Goal: Task Accomplishment & Management: Complete application form

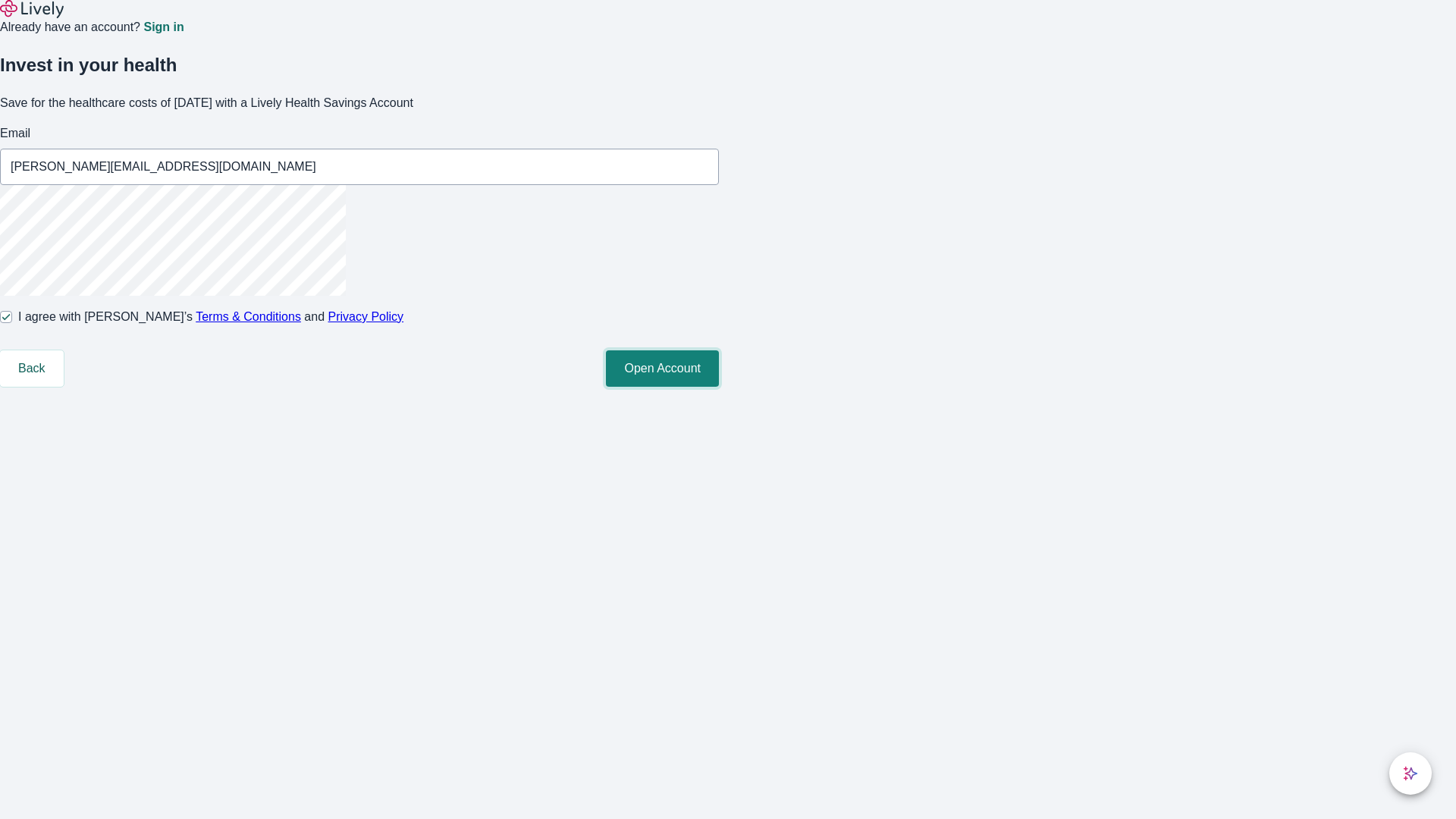
click at [719, 387] on button "Open Account" at bounding box center [662, 369] width 113 height 37
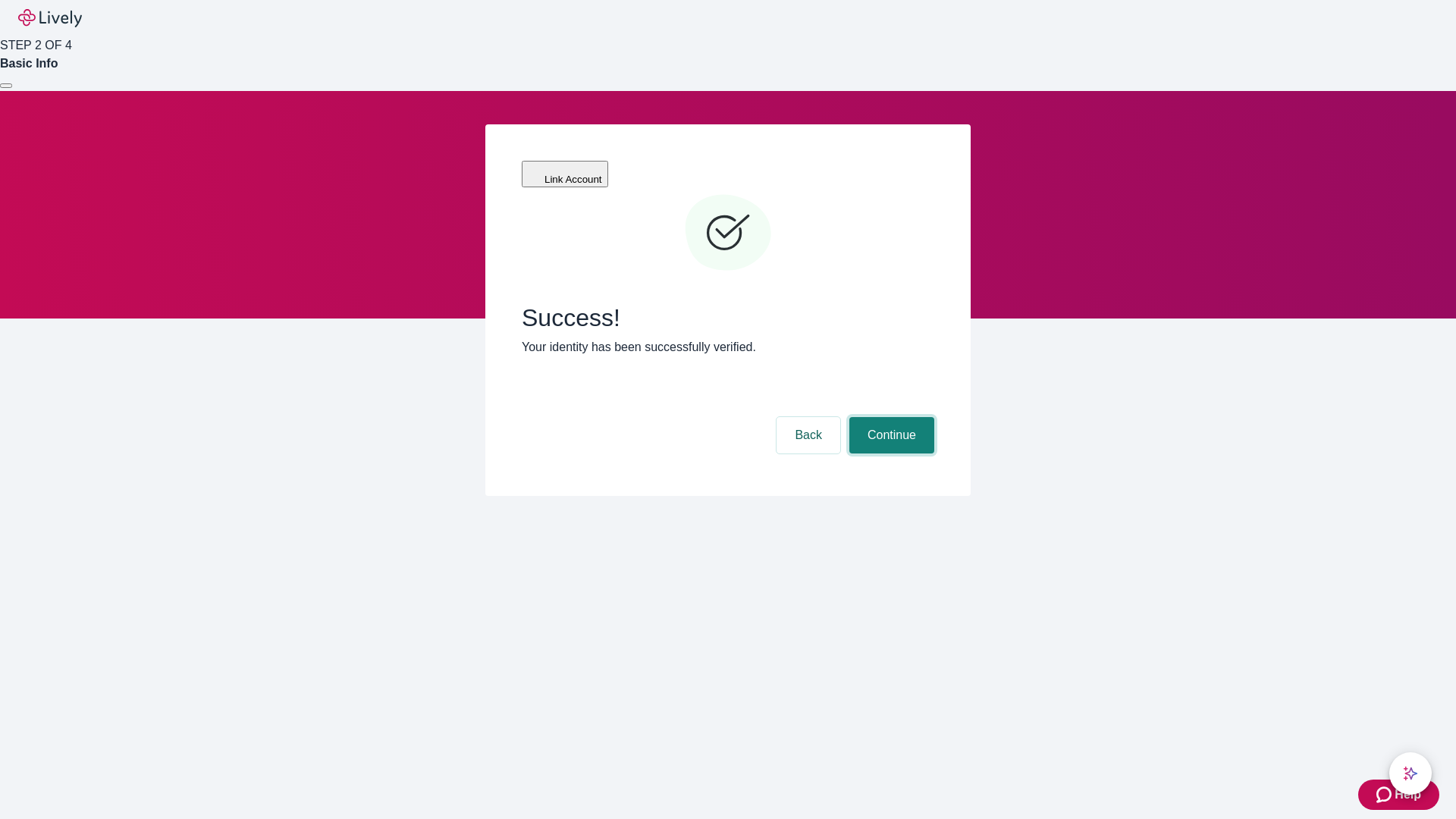
click at [889, 417] on button "Continue" at bounding box center [892, 436] width 85 height 37
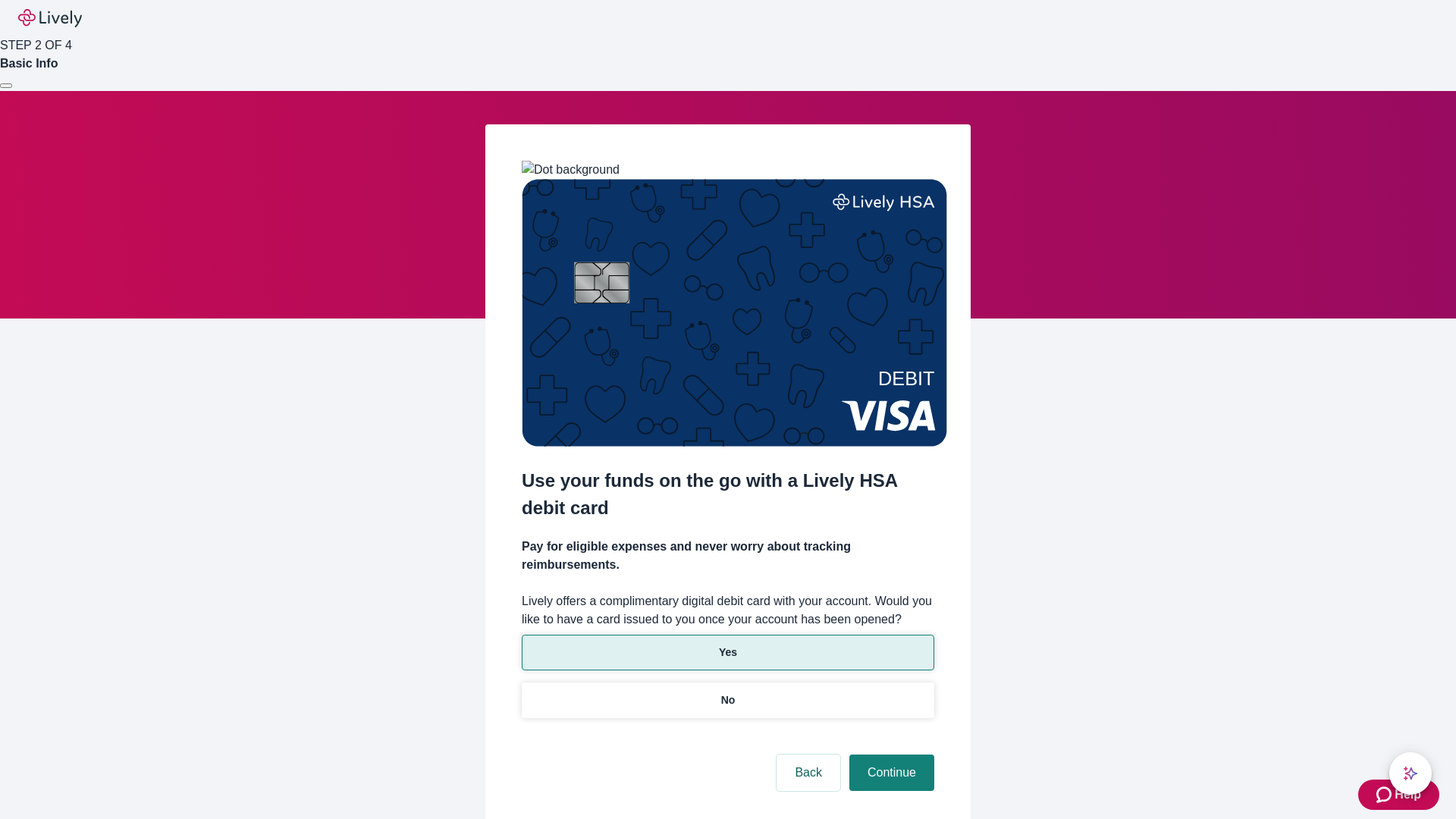
click at [727, 645] on p "Yes" at bounding box center [728, 652] width 18 height 16
click at [889, 755] on button "Continue" at bounding box center [892, 773] width 85 height 37
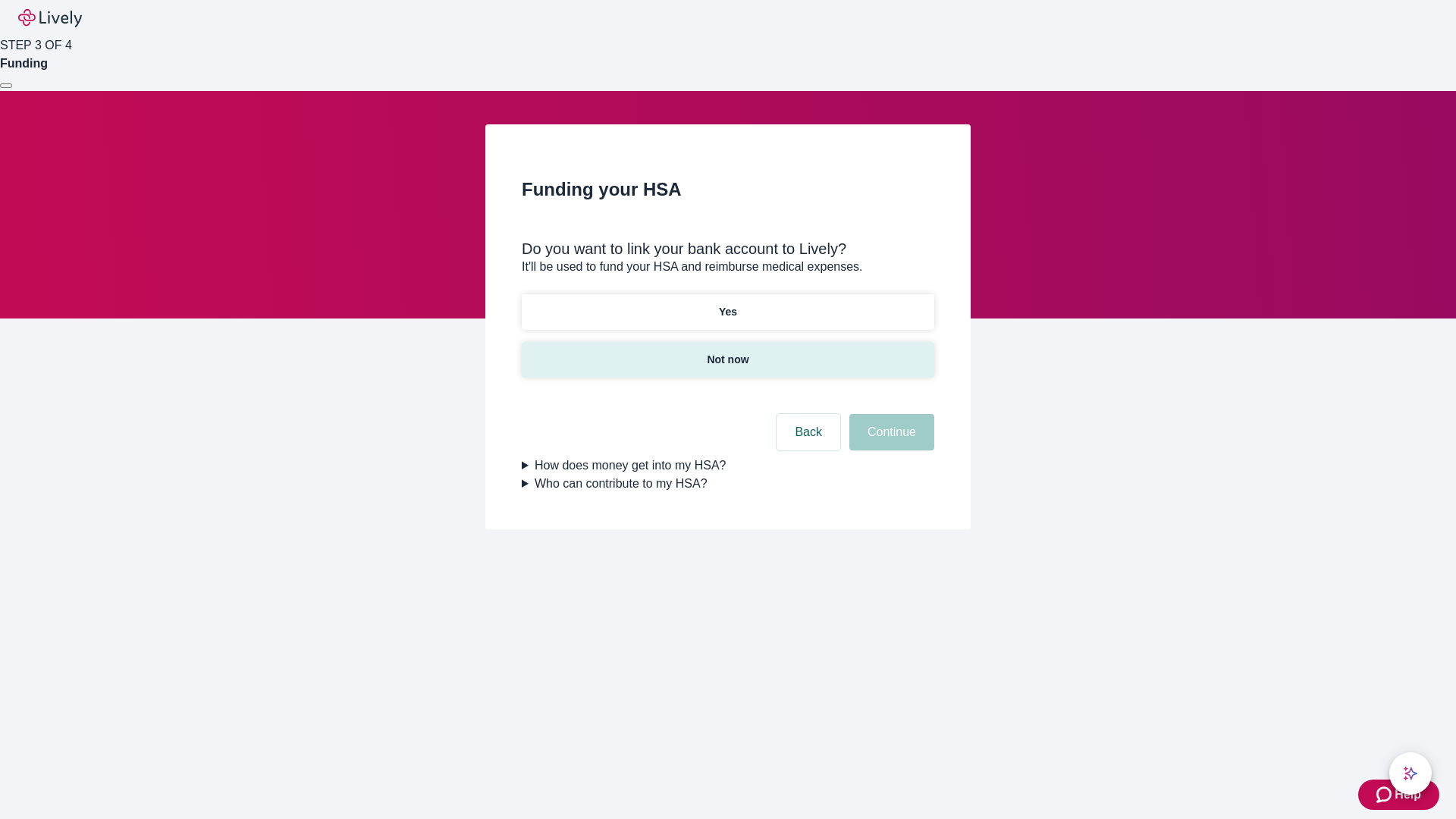
click at [727, 352] on p "Not now" at bounding box center [727, 360] width 41 height 16
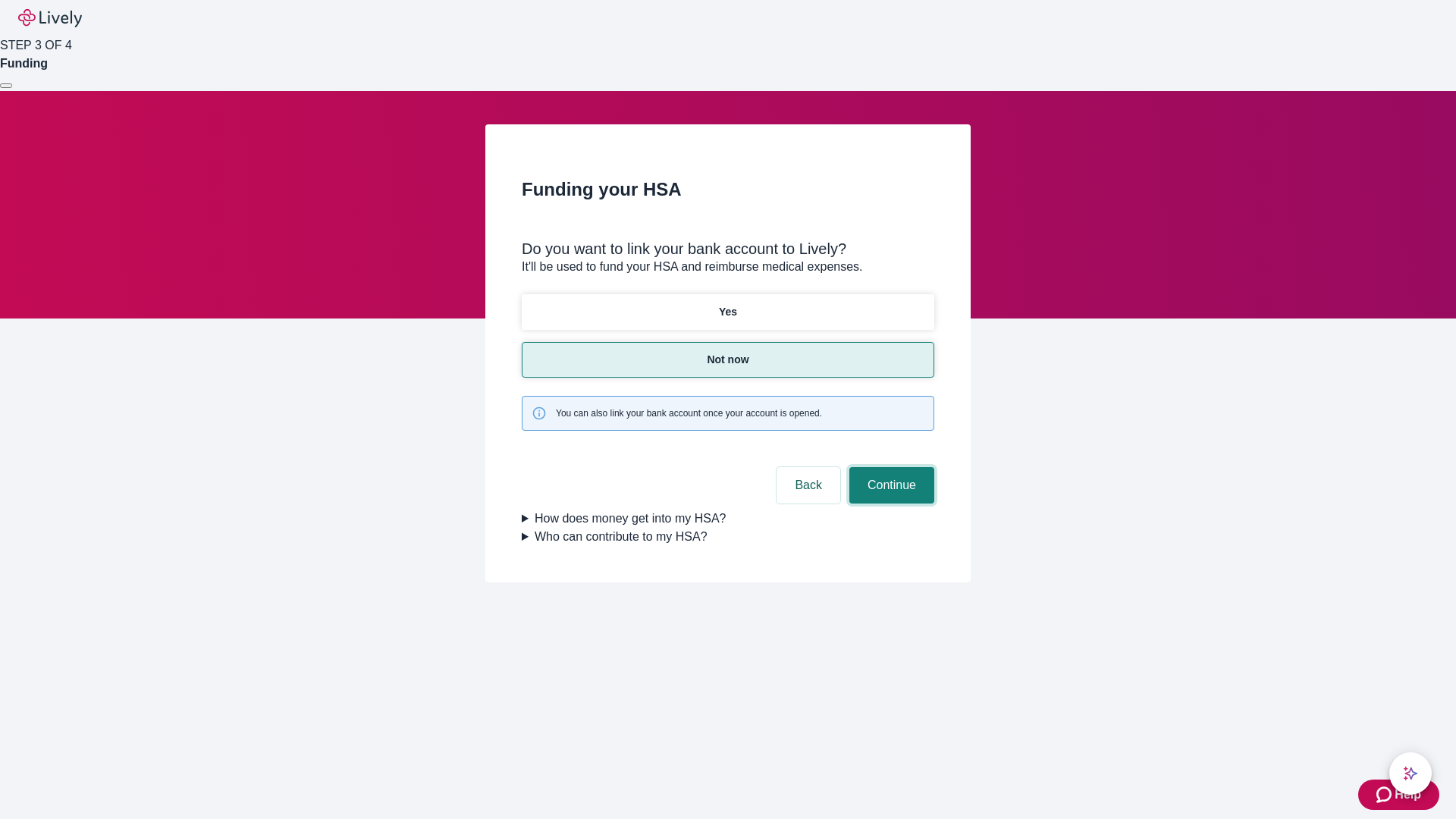
click at [889, 468] on button "Continue" at bounding box center [892, 486] width 85 height 37
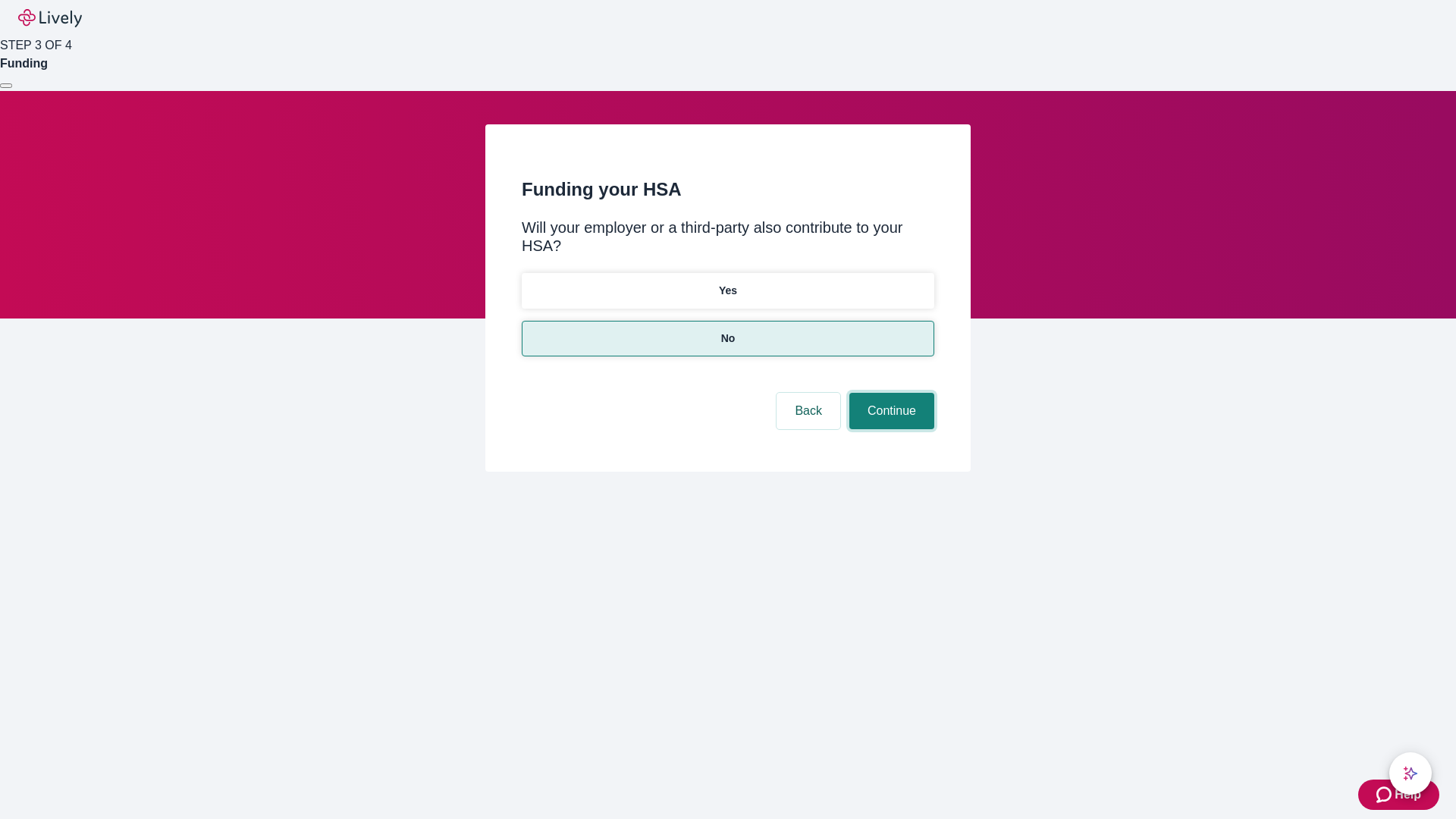
click at [889, 393] on button "Continue" at bounding box center [892, 412] width 85 height 37
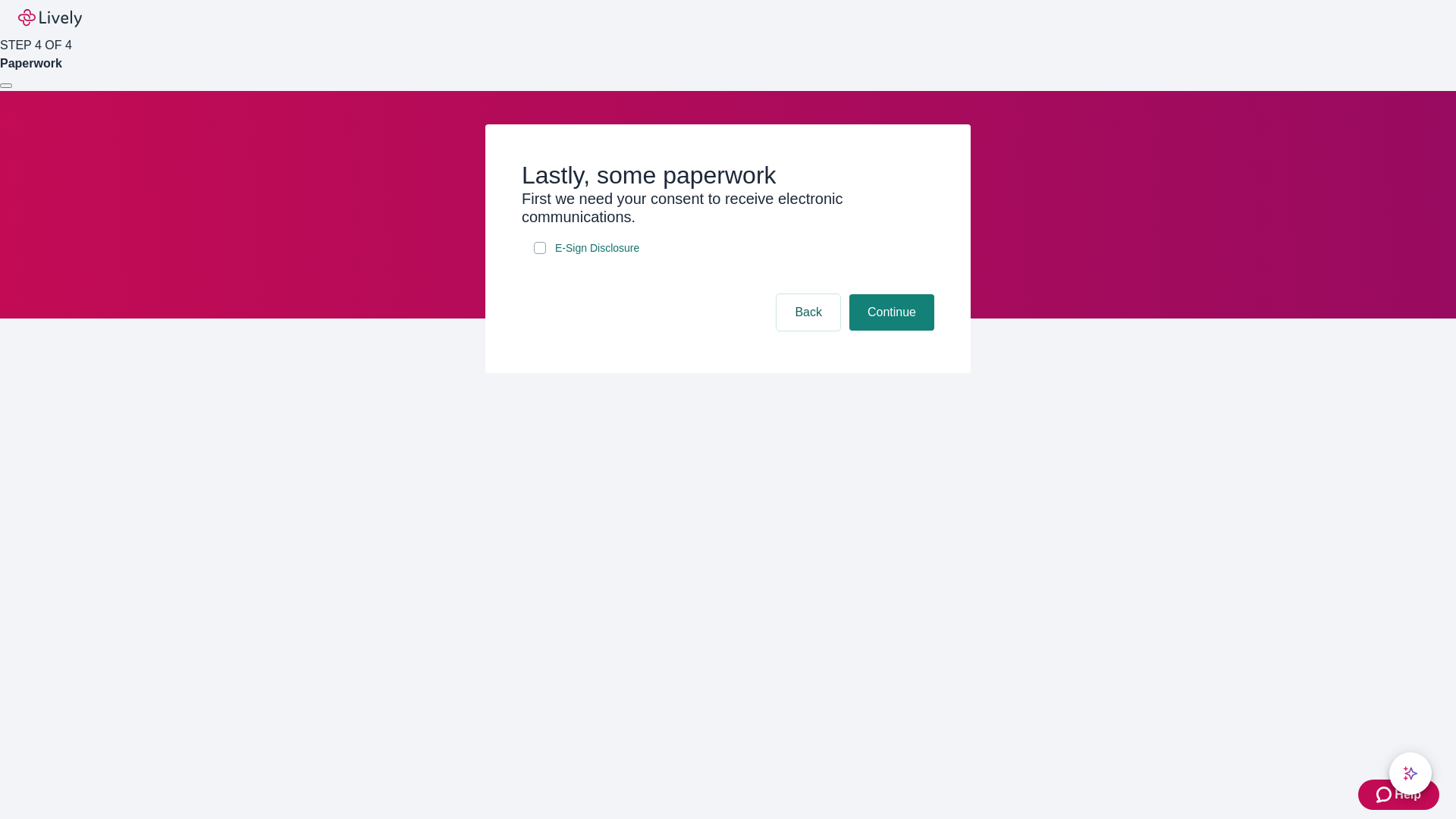
click at [540, 254] on input "E-Sign Disclosure" at bounding box center [539, 248] width 12 height 12
checkbox input "true"
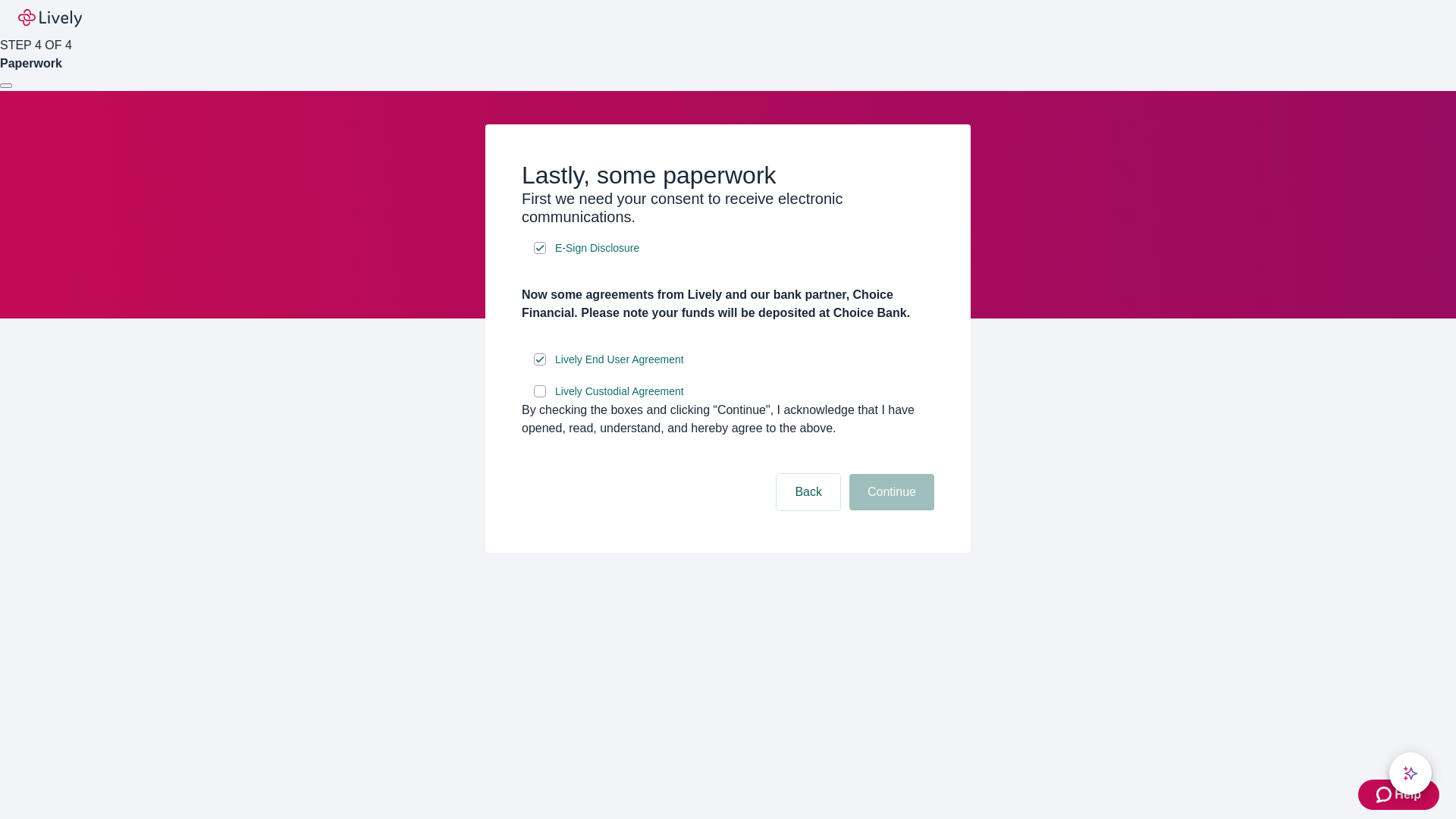
click at [540, 397] on input "Lively Custodial Agreement" at bounding box center [539, 391] width 12 height 12
checkbox input "true"
click at [889, 511] on button "Continue" at bounding box center [892, 493] width 85 height 37
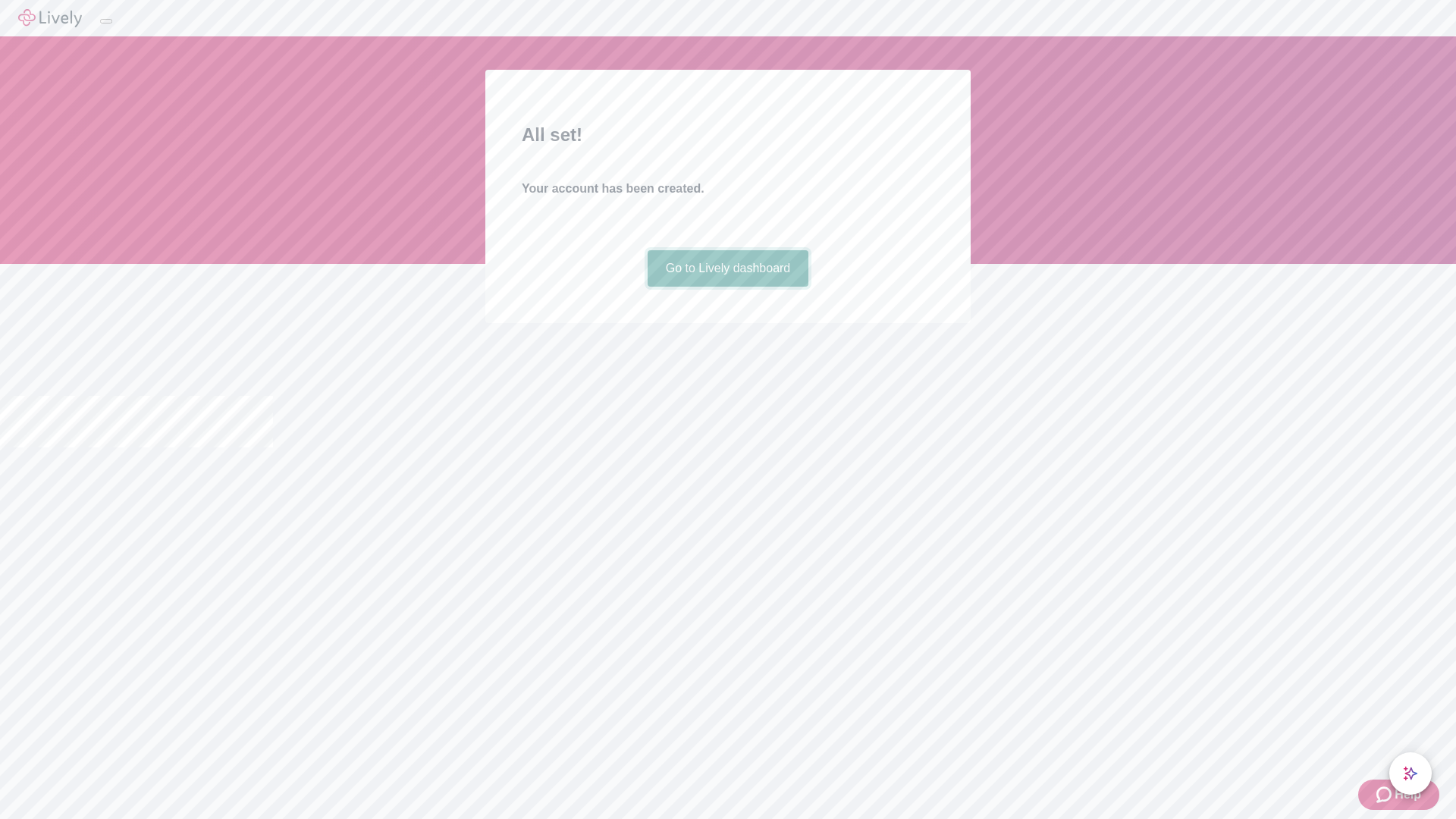
click at [727, 287] on link "Go to Lively dashboard" at bounding box center [728, 269] width 161 height 37
